Goal: Check status: Check status

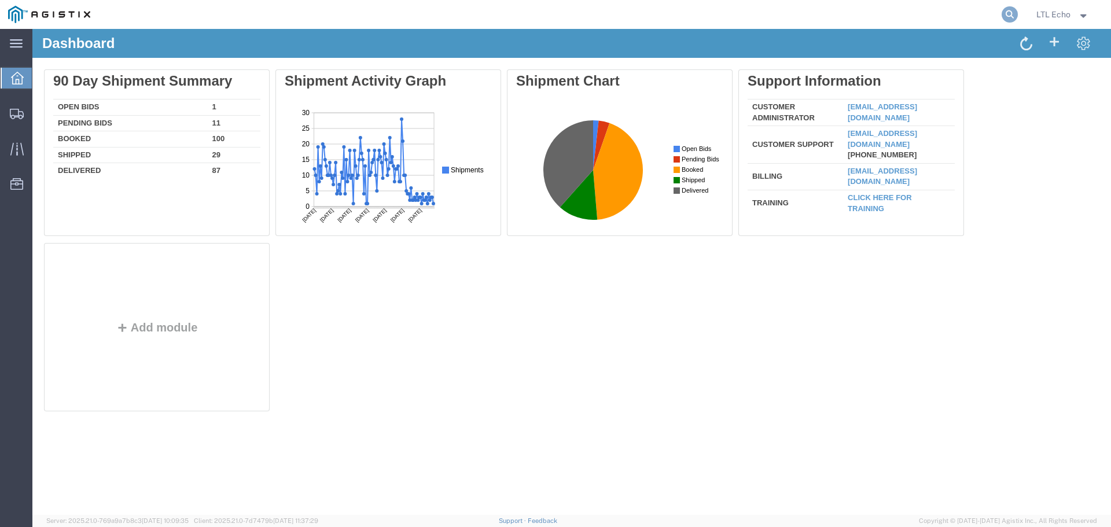
click at [1007, 13] on icon at bounding box center [1009, 14] width 16 height 16
paste input "57125840"
type input "57125840"
click at [1008, 11] on icon at bounding box center [1009, 14] width 16 height 16
